Goal: Check status: Check status

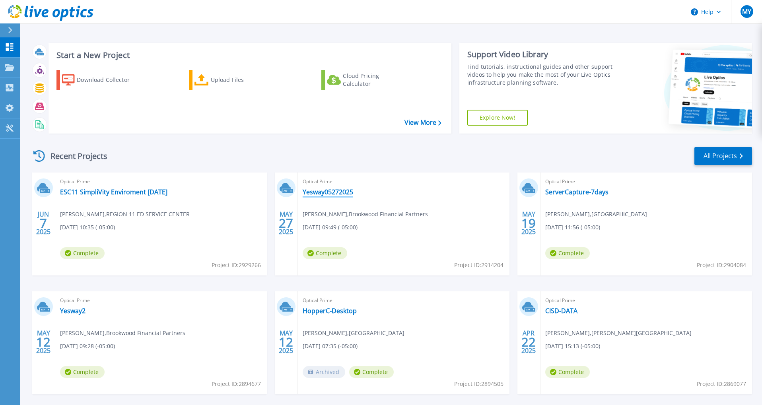
click at [324, 190] on link "Yesway05272025" at bounding box center [327, 192] width 50 height 8
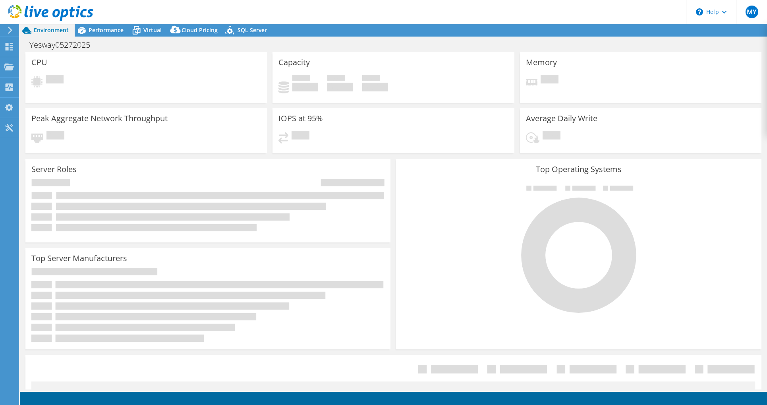
select select "USD"
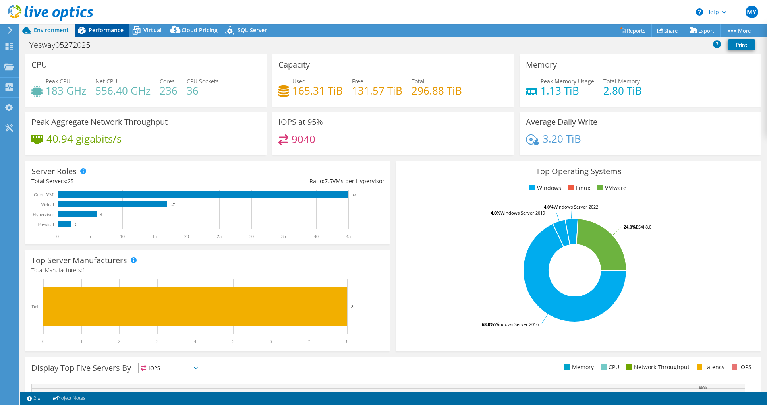
click at [95, 30] on span "Performance" at bounding box center [106, 30] width 35 height 8
